Goal: Information Seeking & Learning: Compare options

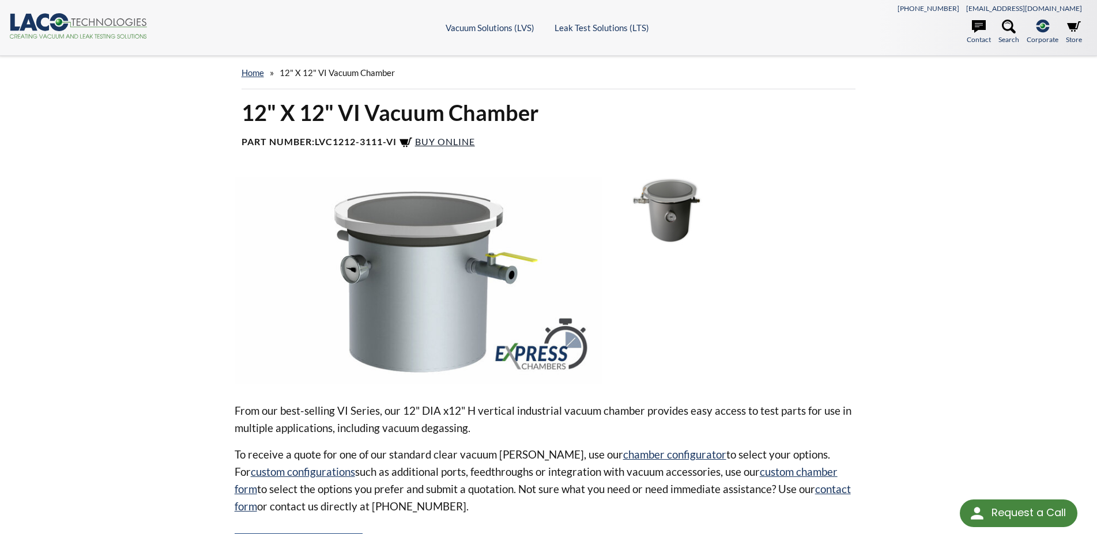
click at [456, 142] on span "Buy Online" at bounding box center [445, 141] width 60 height 11
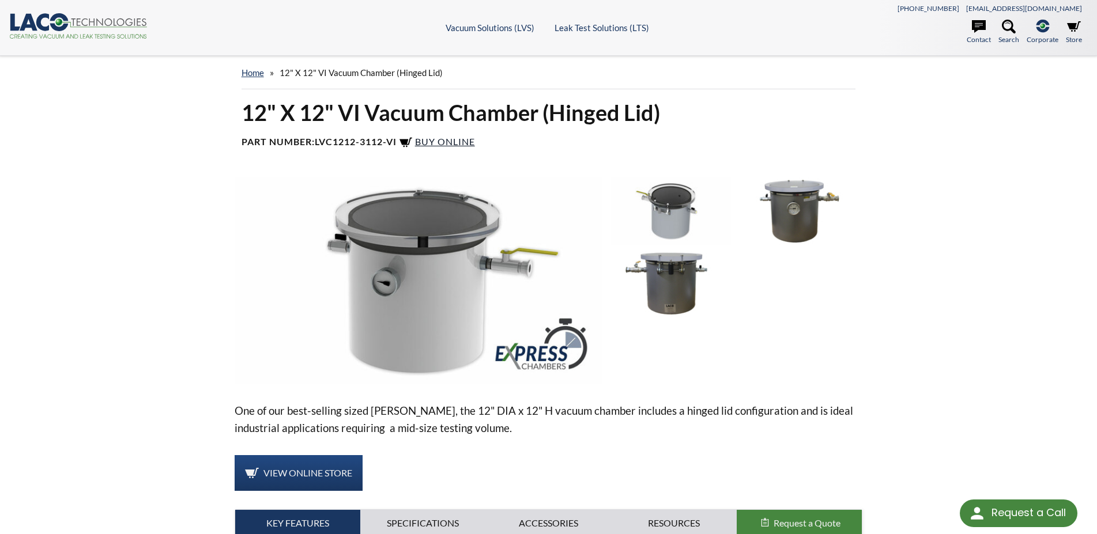
click at [458, 145] on span "Buy Online" at bounding box center [445, 141] width 60 height 11
